Goal: Obtain resource: Download file/media

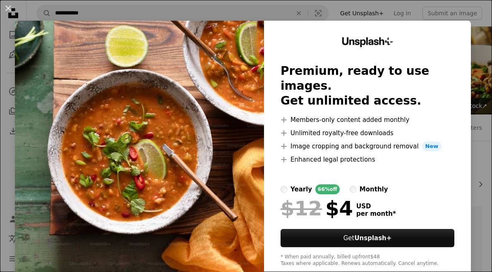
scroll to position [127, 0]
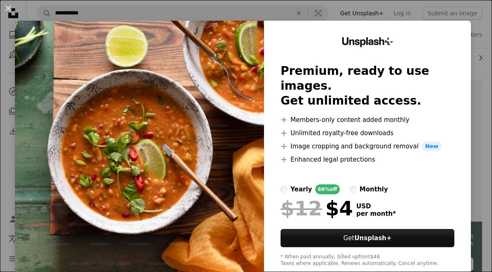
click at [482, 77] on div "An X shape Unsplash+ Premium, ready to use images. Get unlimited access. A plus…" at bounding box center [246, 136] width 492 height 272
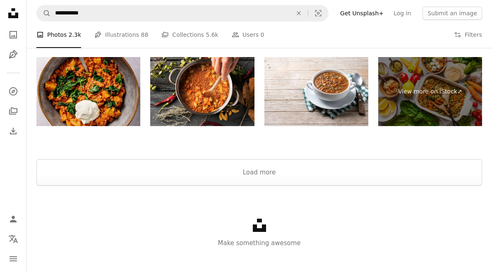
scroll to position [1460, 0]
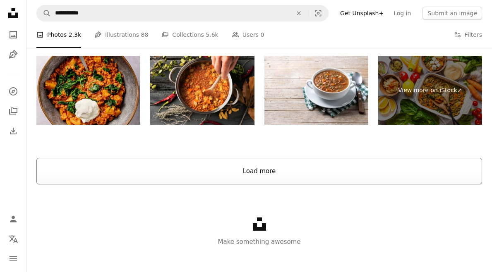
click at [274, 168] on button "Load more" at bounding box center [258, 171] width 445 height 26
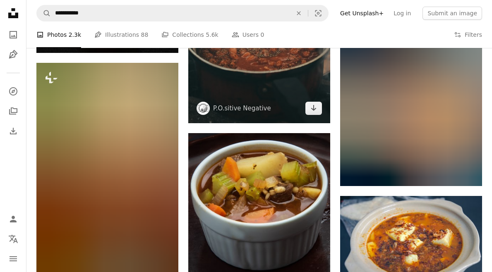
scroll to position [2078, 0]
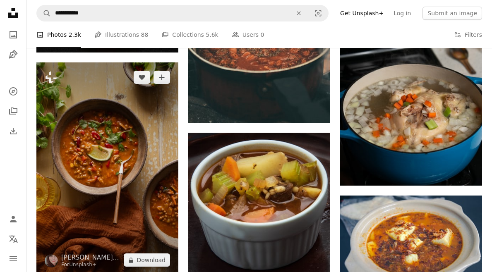
click at [137, 150] on img at bounding box center [107, 168] width 142 height 213
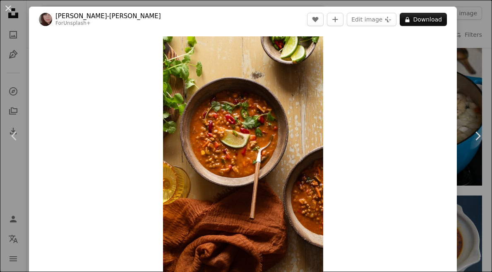
click at [404, 122] on div "Zoom in" at bounding box center [243, 156] width 428 height 248
click at [7, 7] on button "An X shape" at bounding box center [8, 8] width 10 height 10
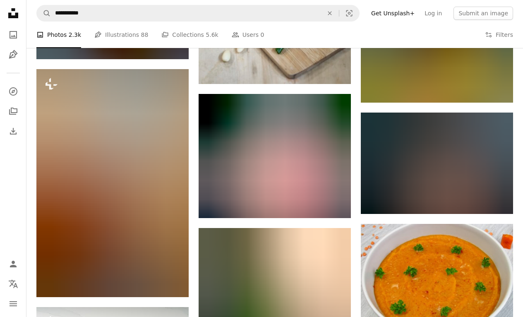
scroll to position [5142, 0]
